Goal: Information Seeking & Learning: Learn about a topic

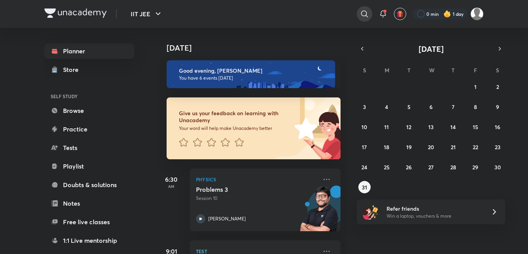
click at [368, 19] on div at bounding box center [364, 13] width 15 height 15
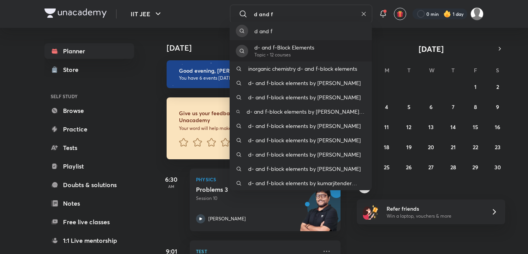
type input "d and f"
click at [317, 48] on div "d- and f-Block Elements Topic • 12 courses" at bounding box center [301, 50] width 142 height 21
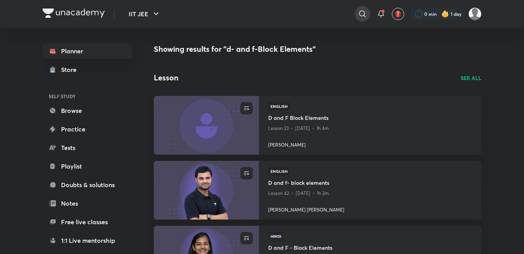
click at [363, 14] on icon at bounding box center [362, 13] width 9 height 9
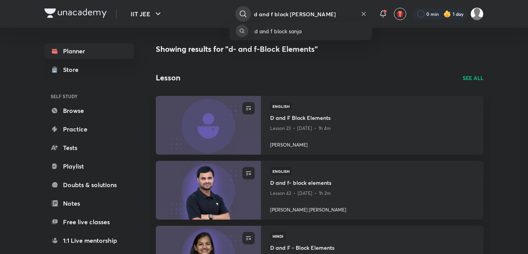
type input "d and f block [PERSON_NAME]"
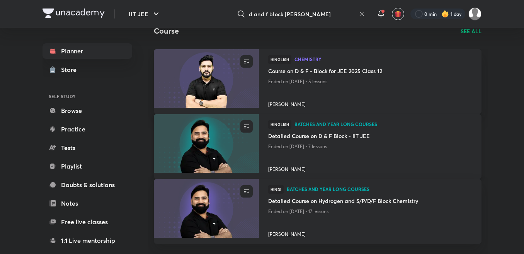
scroll to position [178, 0]
click at [243, 82] on img at bounding box center [206, 78] width 107 height 60
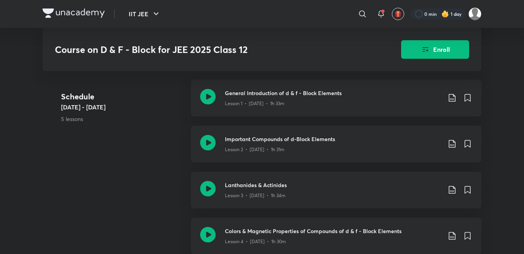
scroll to position [325, 0]
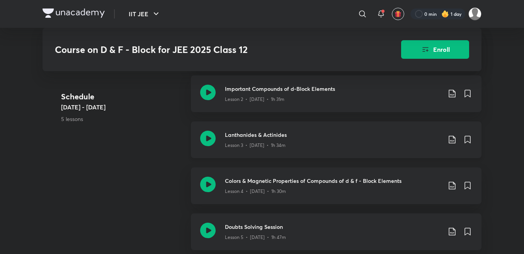
click at [253, 142] on p "Lesson 3 • [DATE] • 1h 34m" at bounding box center [255, 145] width 61 height 7
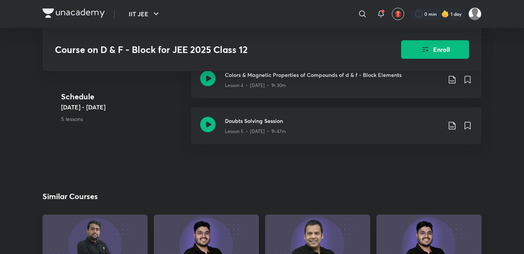
scroll to position [441, 0]
